Goal: Communication & Community: Answer question/provide support

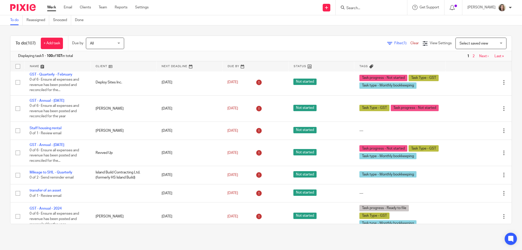
scroll to position [535, 0]
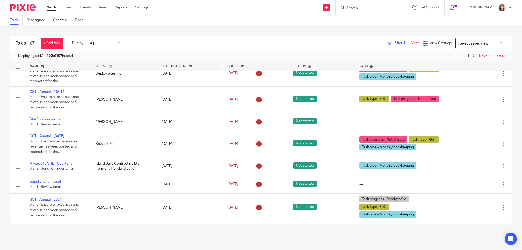
click at [483, 47] on span "Select saved view" at bounding box center [477, 43] width 37 height 11
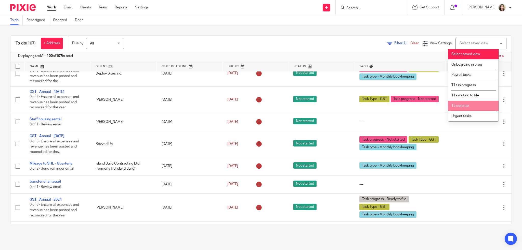
click at [481, 107] on li "T2 corp tax" at bounding box center [473, 106] width 50 height 10
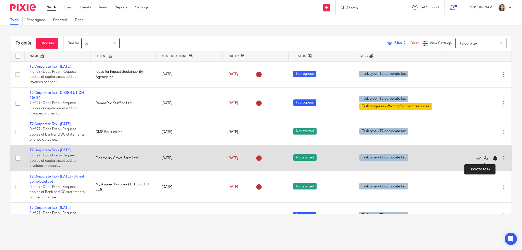
click at [492, 159] on div at bounding box center [494, 158] width 5 height 5
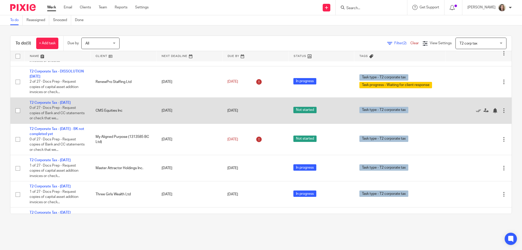
scroll to position [70, 0]
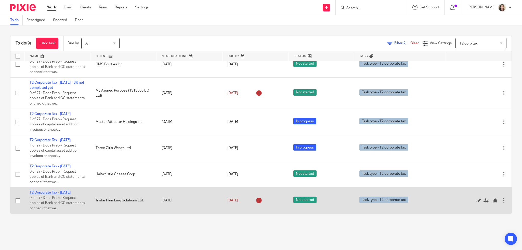
click at [63, 192] on link "T2 Corporate Tax - July 2025" at bounding box center [50, 193] width 41 height 4
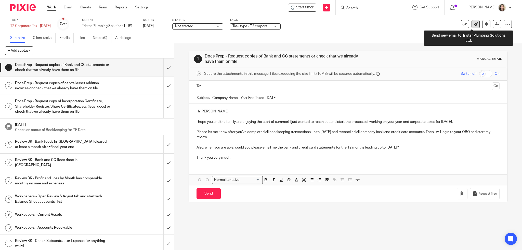
click at [474, 24] on icon at bounding box center [476, 24] width 4 height 4
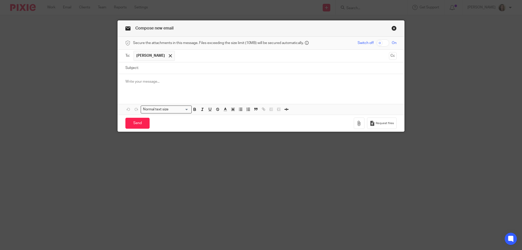
click at [149, 68] on input "Subject:" at bounding box center [268, 67] width 255 height 11
type input "B"
type input "Prep this year T2?"
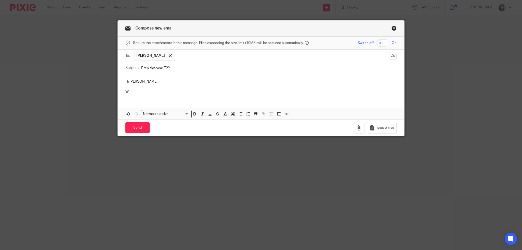
drag, startPoint x: 394, startPoint y: 54, endPoint x: 381, endPoint y: 53, distance: 13.5
click at [394, 54] on button "Cc" at bounding box center [393, 56] width 8 height 8
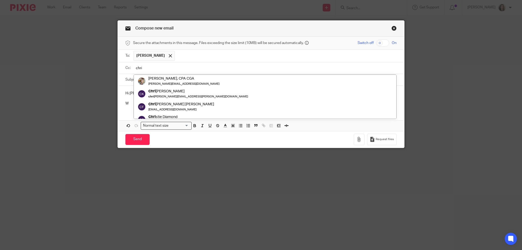
type input "chri"
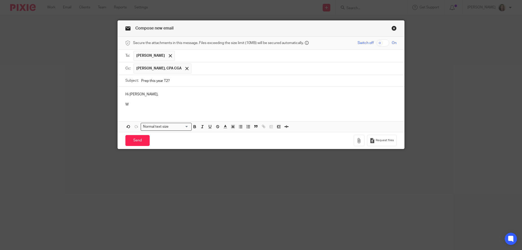
click at [148, 104] on p "W" at bounding box center [260, 104] width 271 height 5
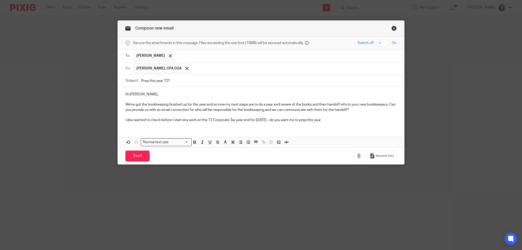
click at [141, 79] on input "Prep this year T2?" at bounding box center [268, 80] width 255 height 11
drag, startPoint x: 148, startPoint y: 80, endPoint x: 136, endPoint y: 79, distance: 12.6
click at [136, 79] on div "Subject: Prep this year T2?" at bounding box center [260, 80] width 271 height 11
type input "Books handoff & this year T2?"
click at [344, 120] on p "I also wanted to check before I start any work on the T2 Corporate Tax year end…" at bounding box center [260, 120] width 271 height 5
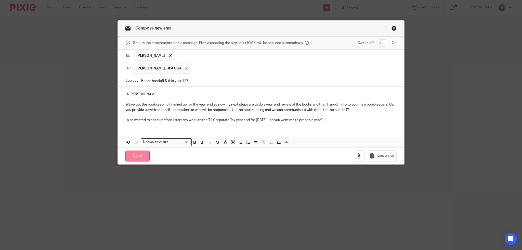
click at [134, 157] on input "Send" at bounding box center [137, 156] width 24 height 11
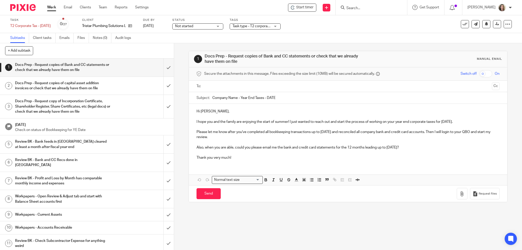
click at [368, 7] on input "Search" at bounding box center [369, 8] width 46 height 5
type input "dex"
click at [374, 18] on link at bounding box center [376, 20] width 63 height 8
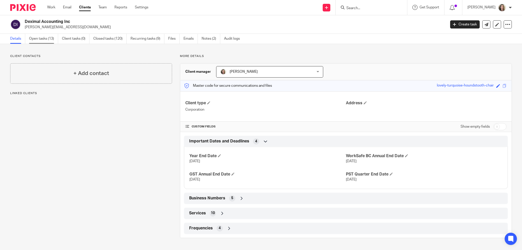
click at [46, 38] on link "Open tasks (13)" at bounding box center [43, 39] width 29 height 10
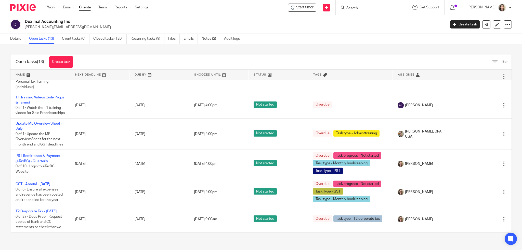
scroll to position [229, 0]
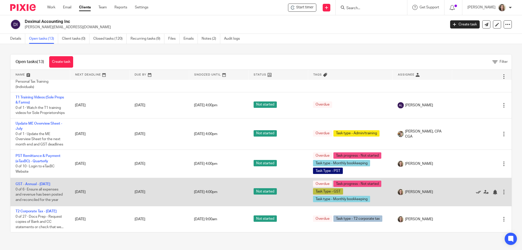
click at [476, 193] on icon at bounding box center [478, 192] width 5 height 5
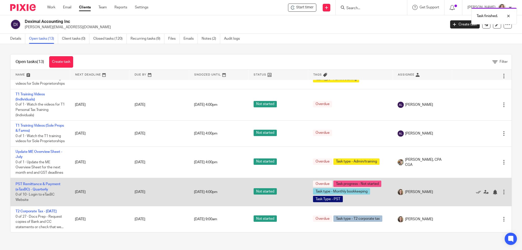
scroll to position [213, 0]
click at [28, 183] on link "PST Remittance & Payment (eTaxBC) - Quarterly" at bounding box center [38, 187] width 45 height 9
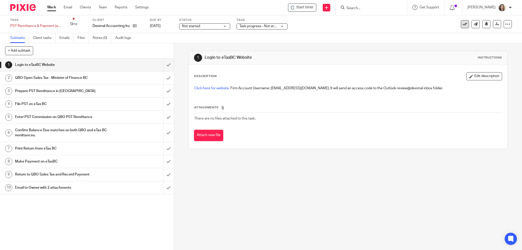
click at [462, 24] on icon at bounding box center [464, 24] width 5 height 5
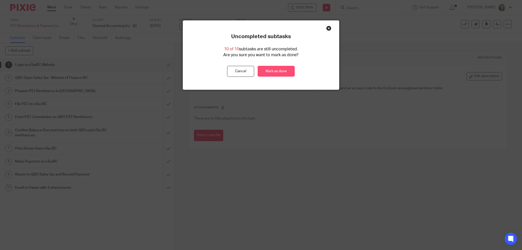
click at [273, 70] on link "Mark as done" at bounding box center [276, 71] width 37 height 11
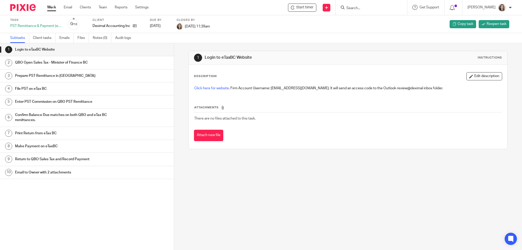
click at [375, 7] on input "Search" at bounding box center [369, 8] width 46 height 5
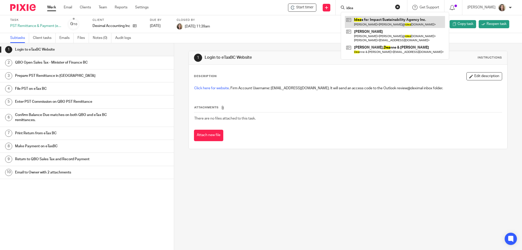
type input "idea"
click at [383, 23] on link at bounding box center [395, 22] width 100 height 12
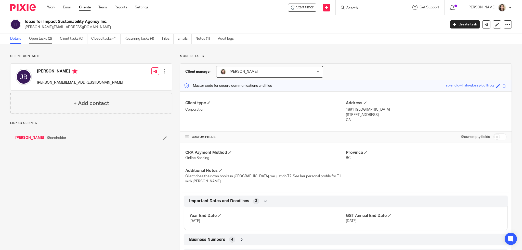
click at [42, 41] on link "Open tasks (2)" at bounding box center [42, 39] width 27 height 10
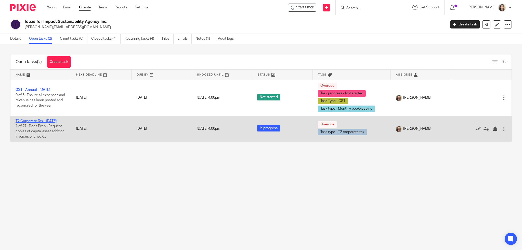
click at [45, 120] on link "T2 Corporate Tax - [DATE]" at bounding box center [36, 121] width 41 height 4
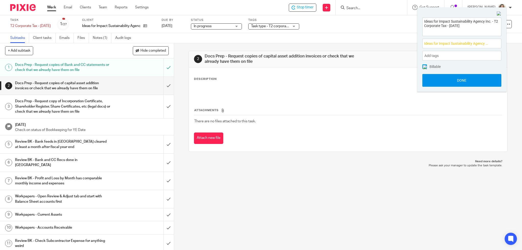
click at [460, 80] on button "Done" at bounding box center [461, 80] width 79 height 13
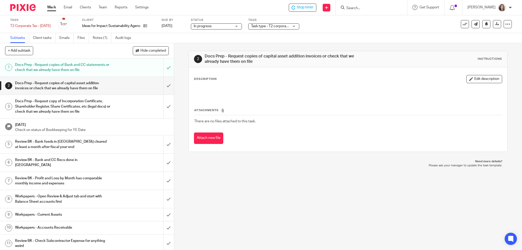
click at [364, 176] on div "2 Docs Prep - Request copies of capital asset addition invoices or check that w…" at bounding box center [348, 146] width 348 height 207
